Goal: Information Seeking & Learning: Learn about a topic

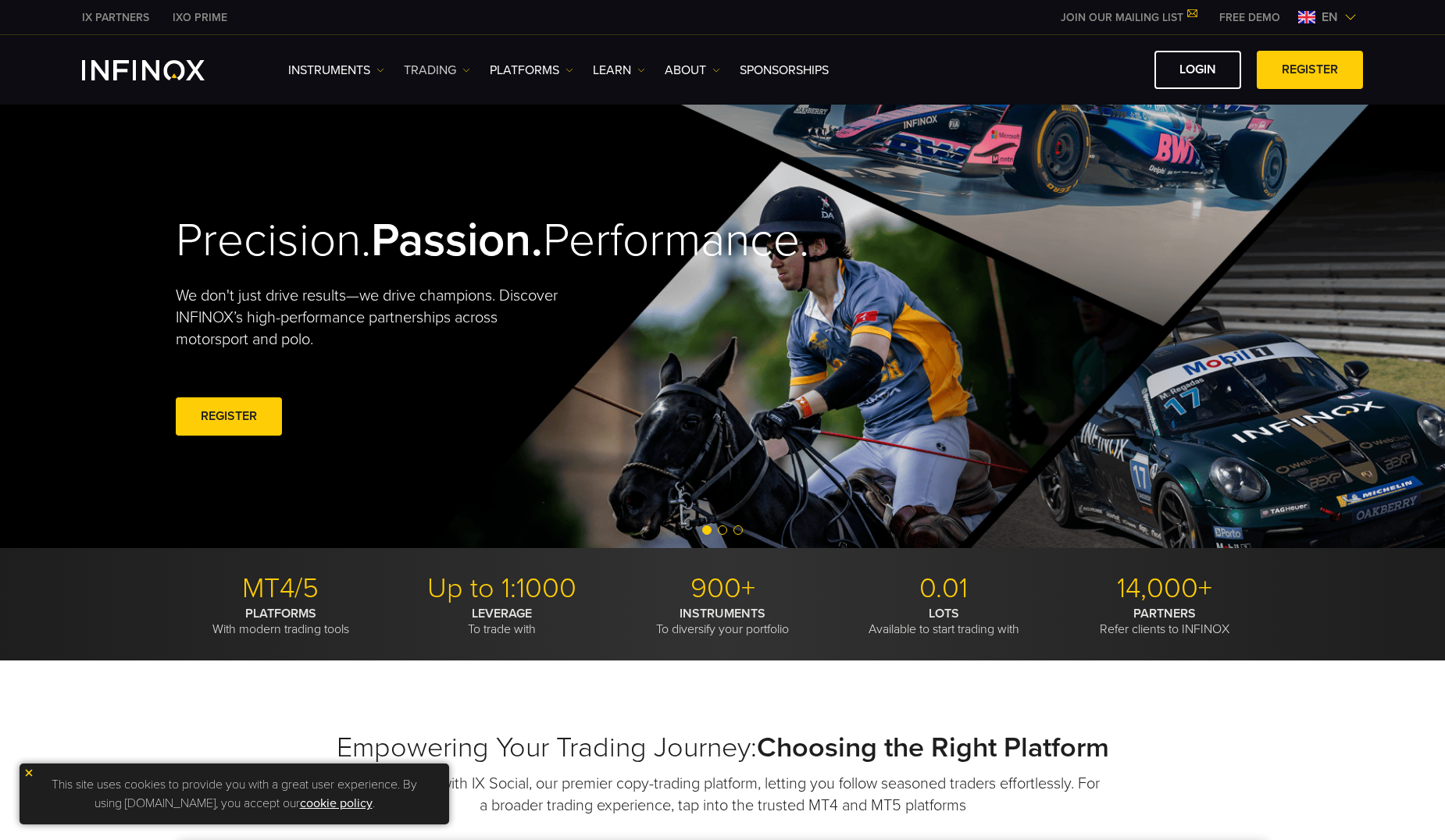
click at [457, 73] on link "TRADING" at bounding box center [437, 70] width 66 height 18
click at [376, 67] on link "Instruments" at bounding box center [336, 70] width 96 height 18
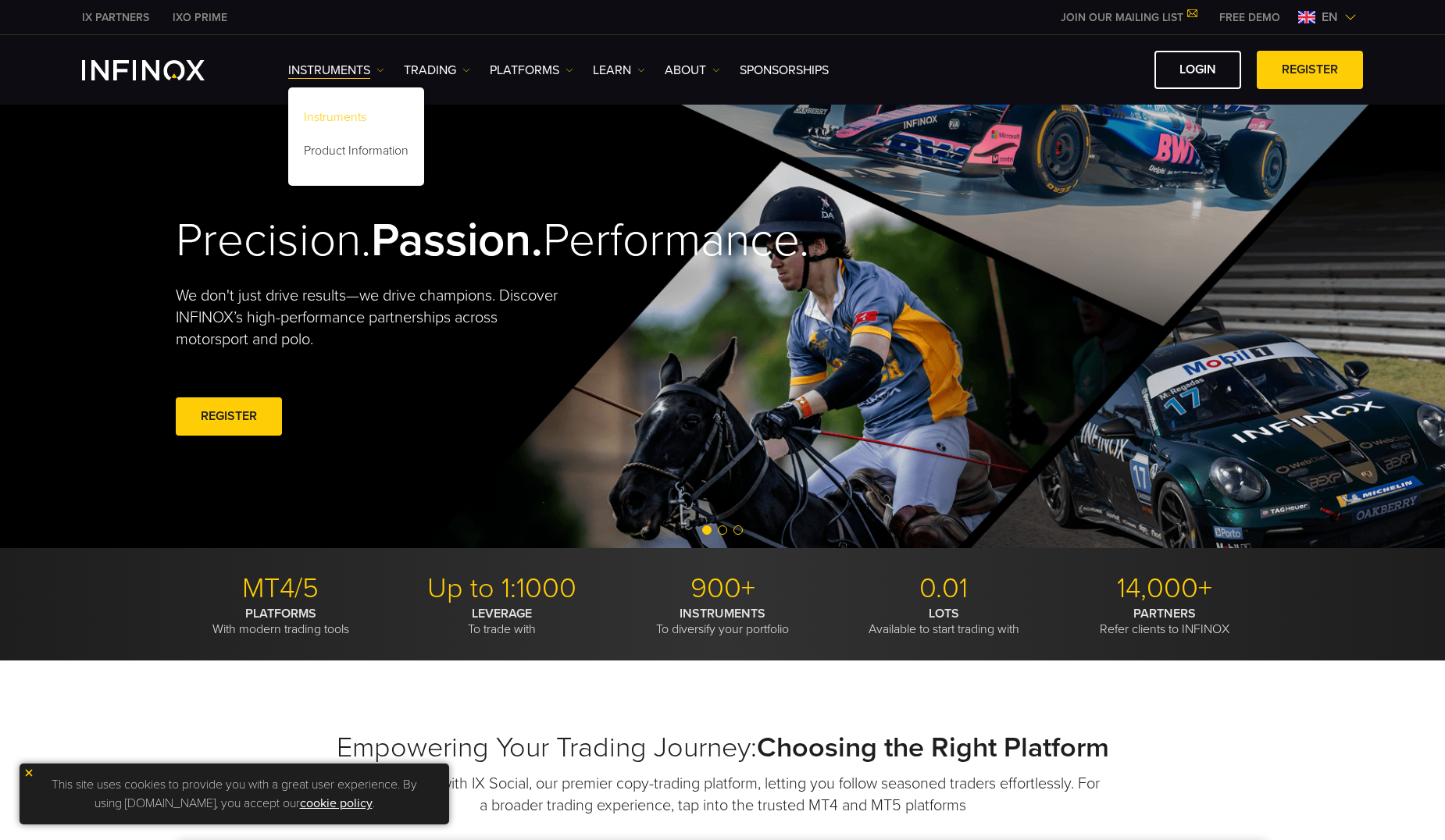
click at [355, 113] on link "Instruments" at bounding box center [356, 120] width 136 height 34
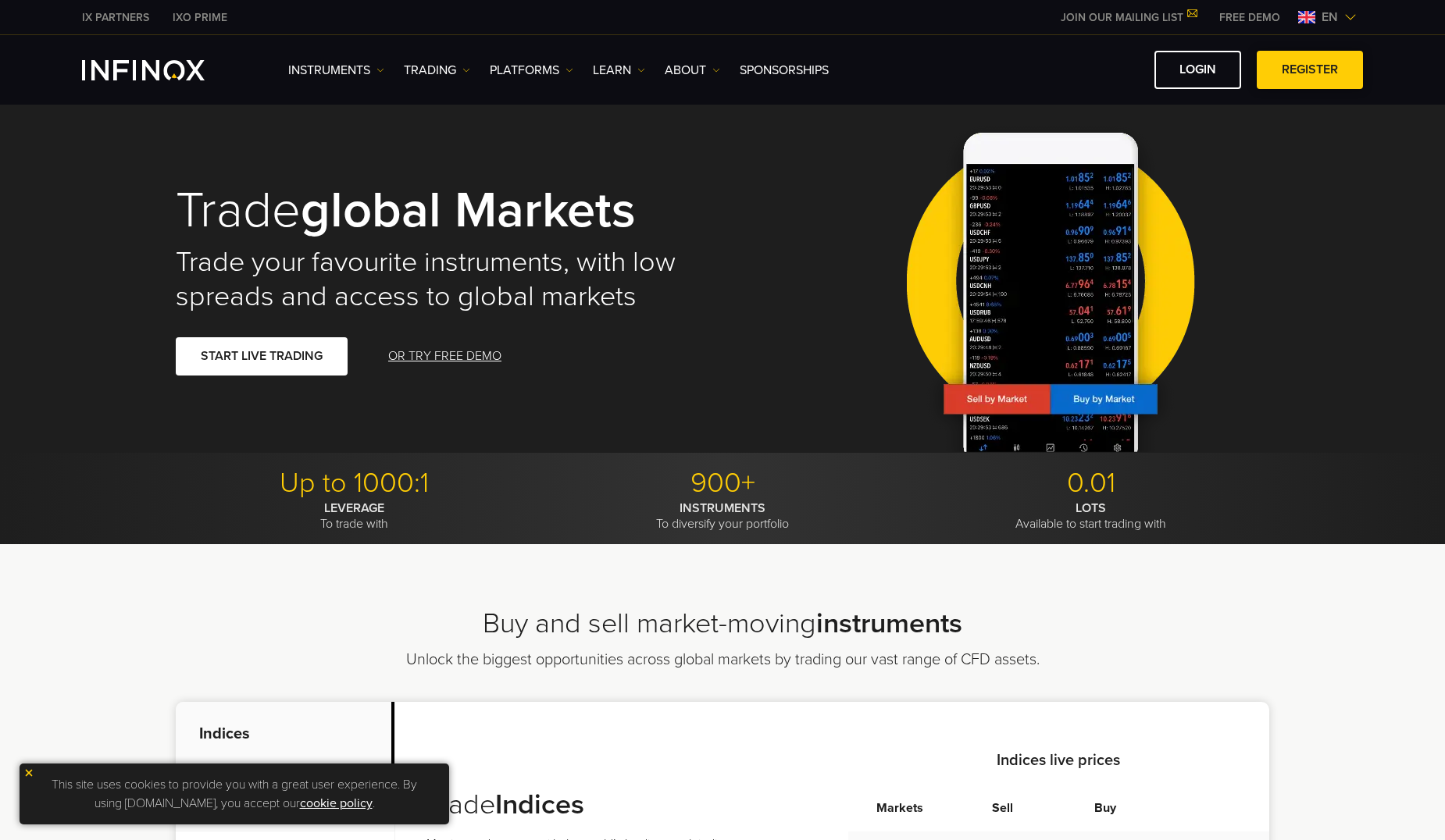
click at [1302, 78] on link "REGISTER" at bounding box center [1310, 70] width 107 height 38
